Goal: Information Seeking & Learning: Learn about a topic

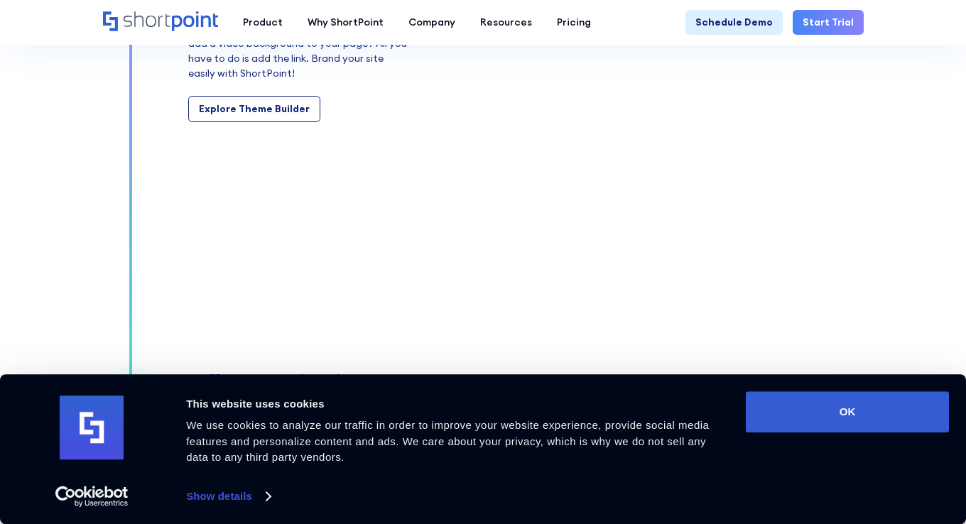
scroll to position [1892, 0]
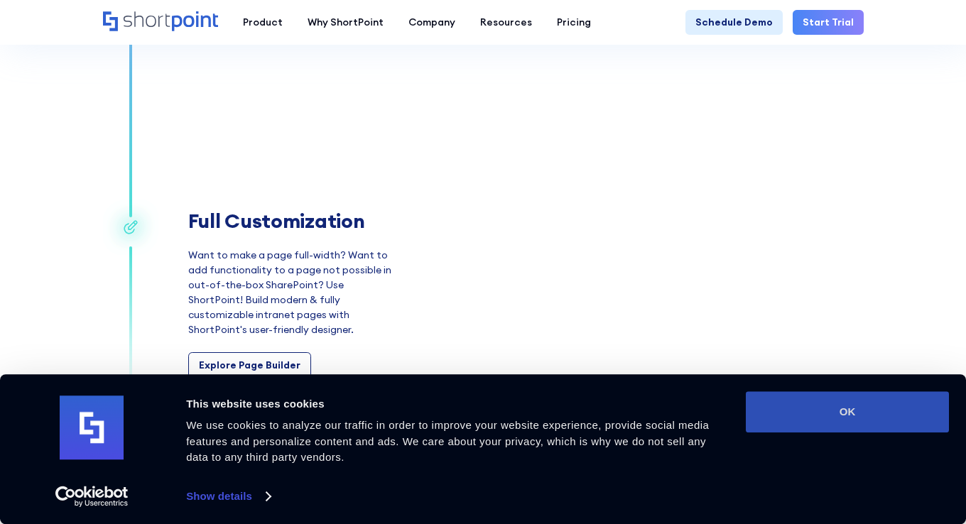
click at [845, 408] on button "OK" at bounding box center [847, 411] width 203 height 41
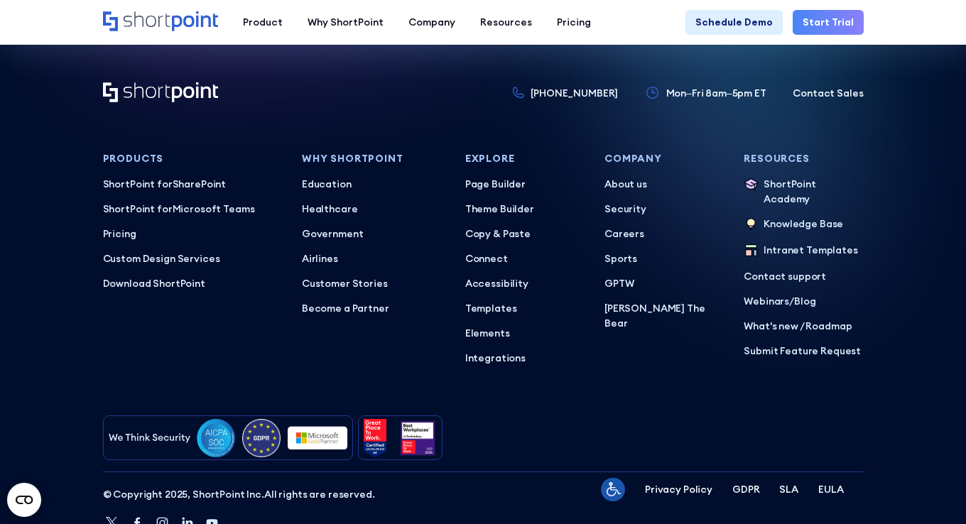
scroll to position [6150, 0]
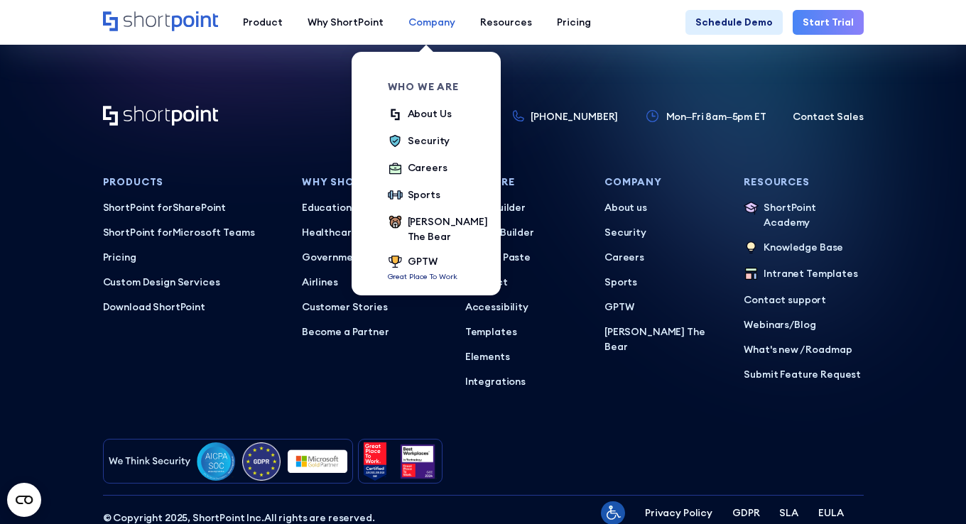
drag, startPoint x: 407, startPoint y: 16, endPoint x: 405, endPoint y: 45, distance: 28.5
click at [408, 16] on div "Company" at bounding box center [431, 22] width 47 height 15
click at [408, 110] on div "About Us" at bounding box center [430, 114] width 44 height 15
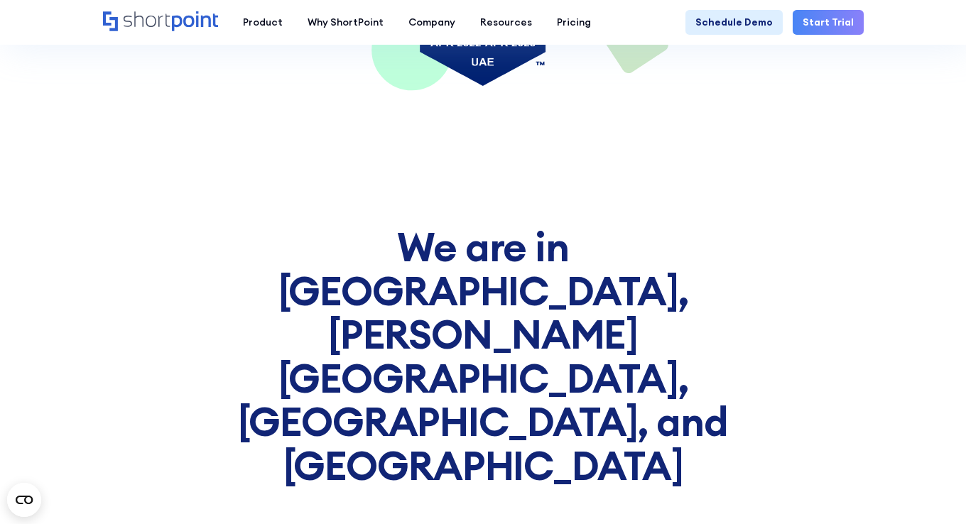
scroll to position [5660, 0]
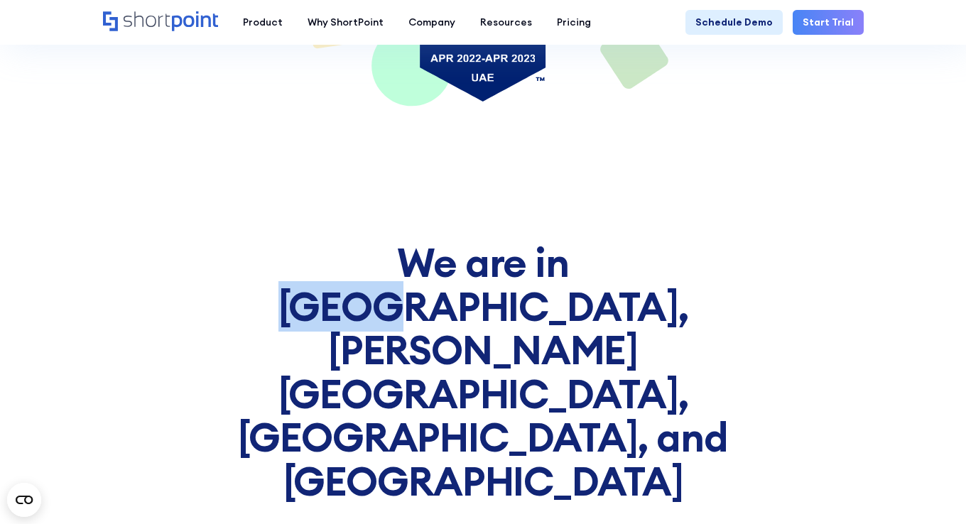
drag, startPoint x: 517, startPoint y: 247, endPoint x: 420, endPoint y: 251, distance: 97.4
click at [420, 251] on h2 "We are in [GEOGRAPHIC_DATA], [PERSON_NAME][GEOGRAPHIC_DATA], [GEOGRAPHIC_DATA],…" at bounding box center [483, 372] width 516 height 263
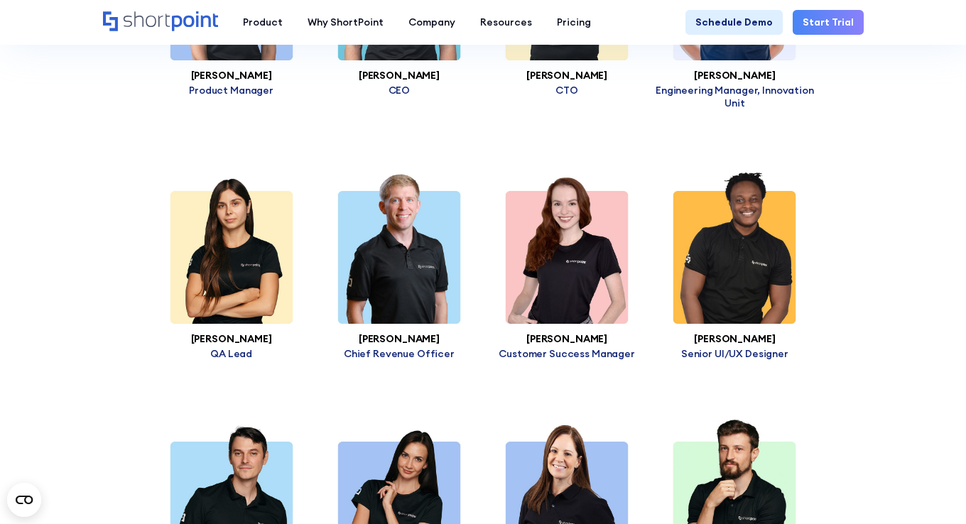
scroll to position [2846, 0]
